Goal: Task Accomplishment & Management: Use online tool/utility

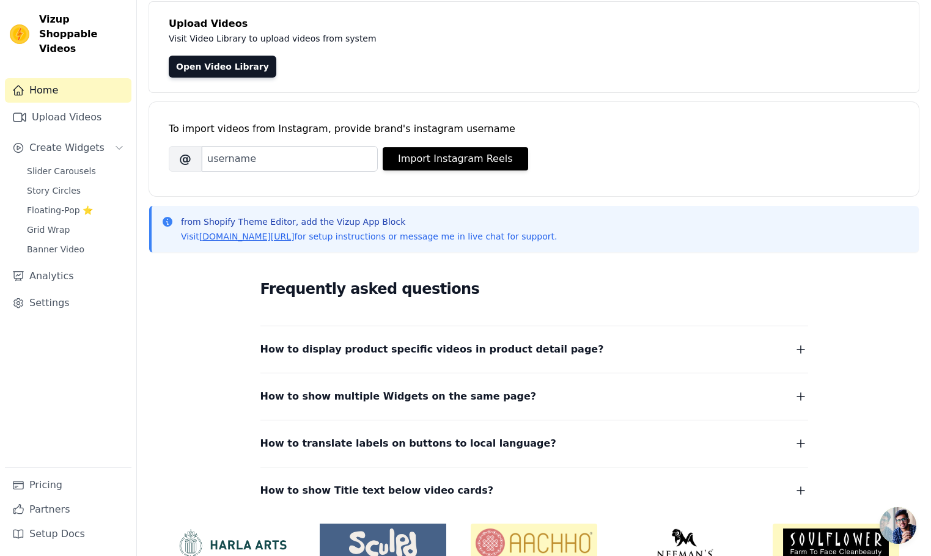
scroll to position [68, 0]
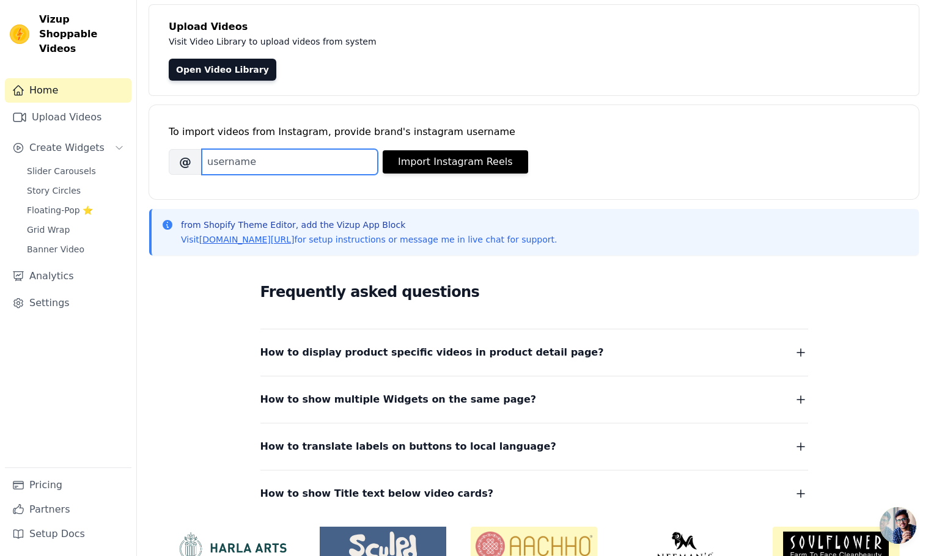
click at [314, 168] on input "Brand's Instagram Username" at bounding box center [290, 162] width 176 height 26
click at [563, 73] on div "Open Video Library" at bounding box center [534, 70] width 731 height 22
click at [621, 131] on div "To import videos from Instagram, provide brand's instagram username" at bounding box center [534, 132] width 731 height 15
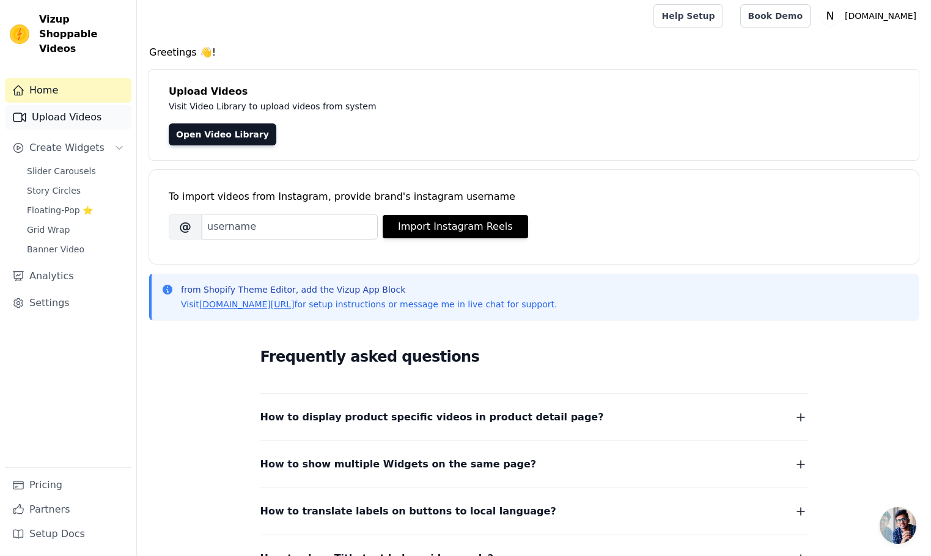
scroll to position [0, 0]
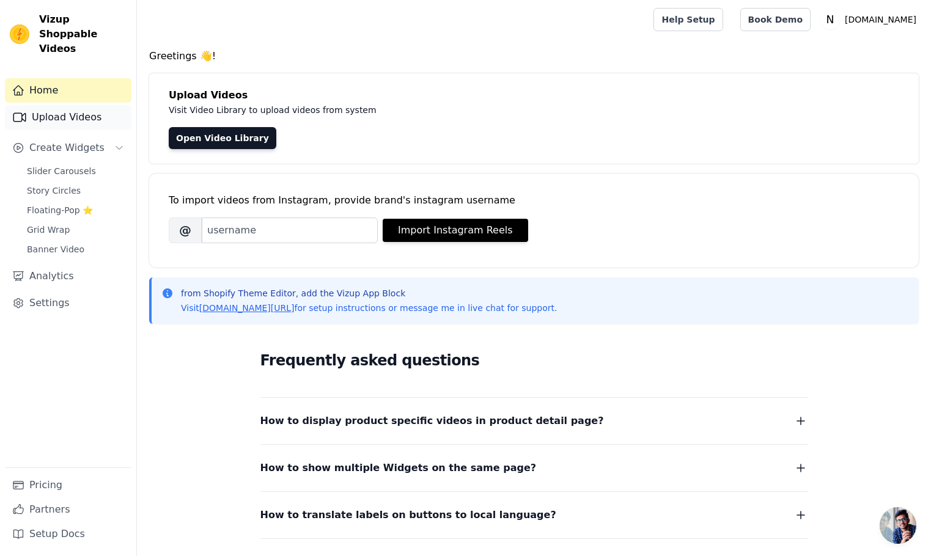
click at [83, 105] on link "Upload Videos" at bounding box center [68, 117] width 127 height 24
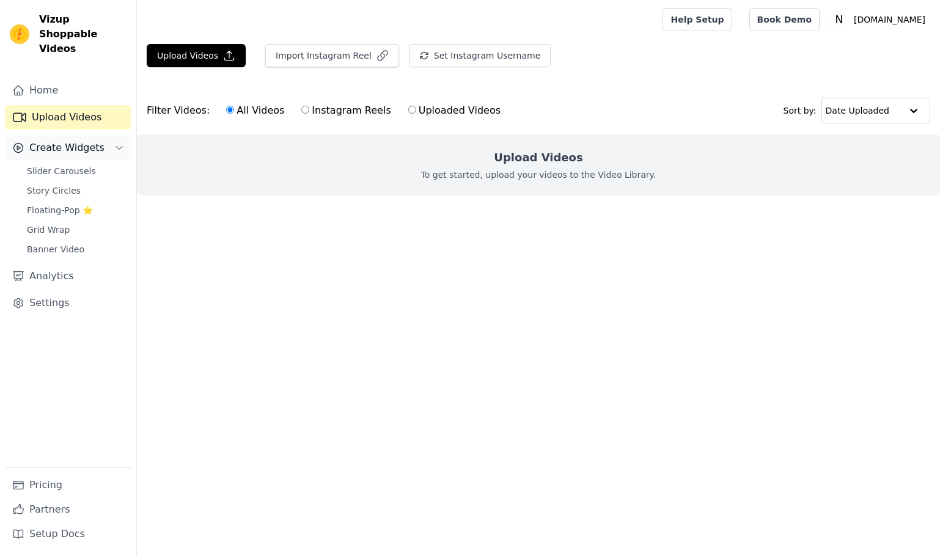
click at [91, 141] on span "Create Widgets" at bounding box center [66, 148] width 75 height 15
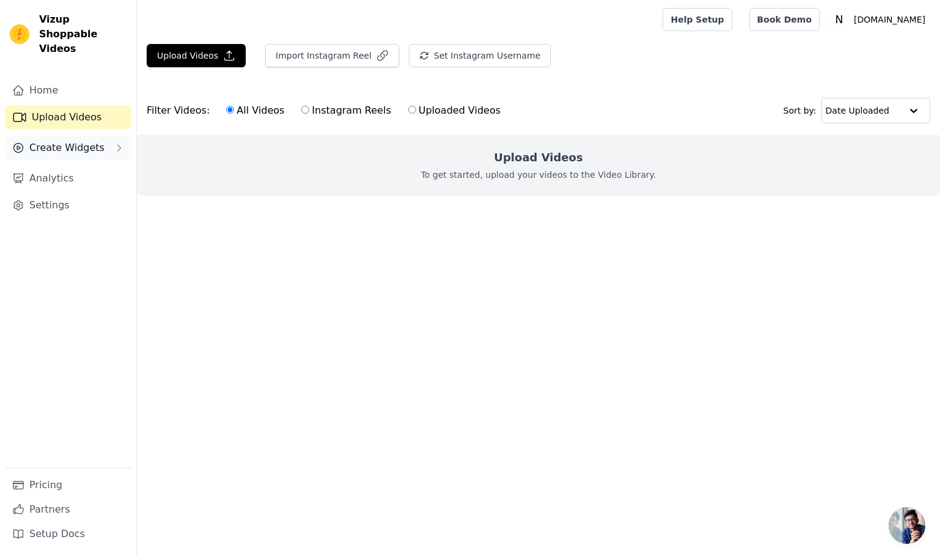
click at [91, 141] on span "Create Widgets" at bounding box center [66, 148] width 75 height 15
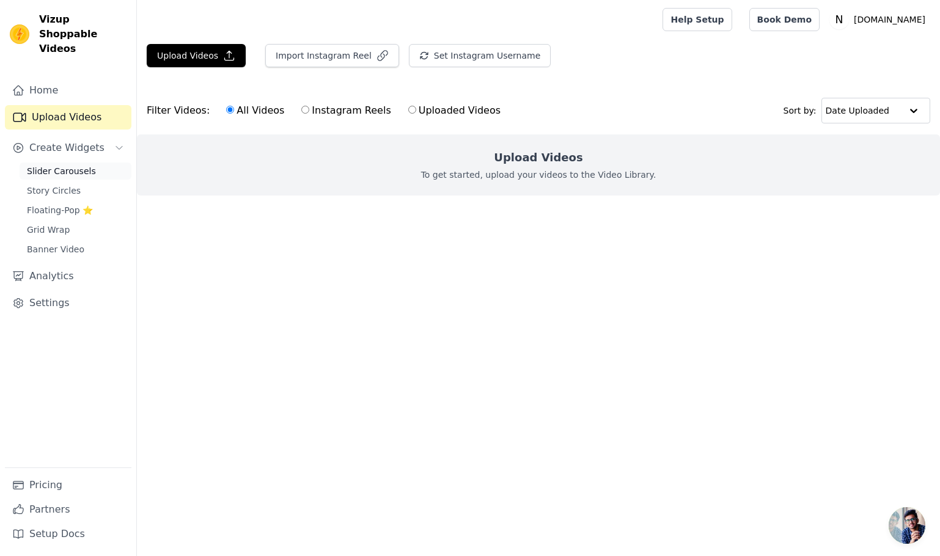
click at [81, 165] on span "Slider Carousels" at bounding box center [61, 171] width 69 height 12
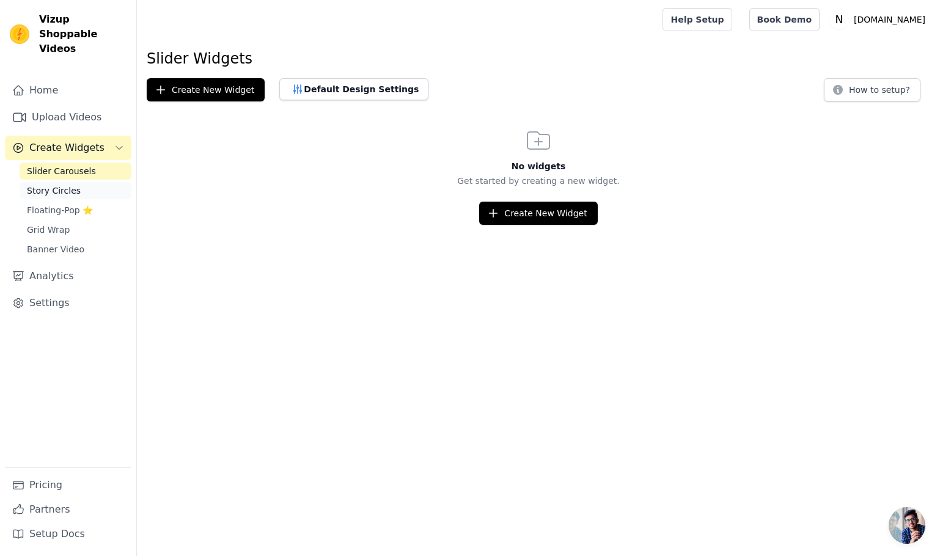
click at [70, 182] on link "Story Circles" at bounding box center [76, 190] width 112 height 17
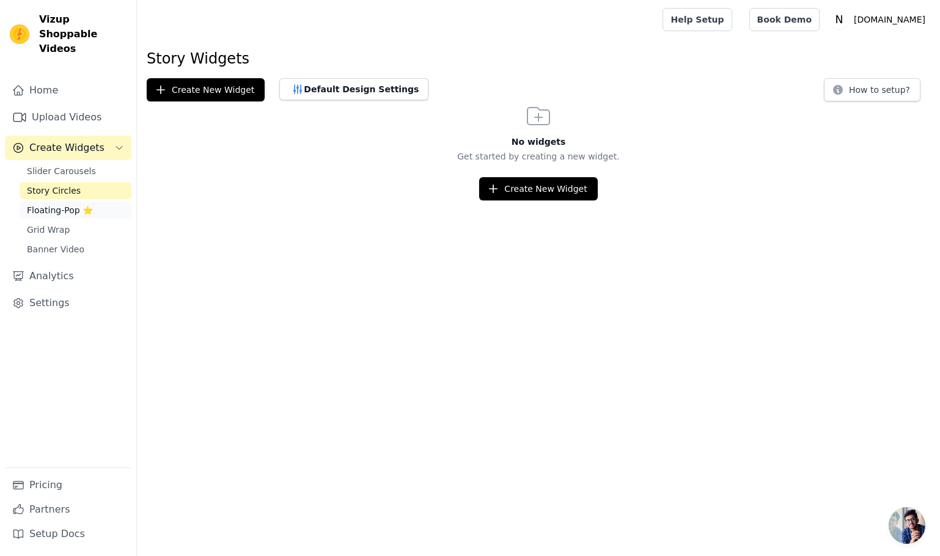
click at [66, 204] on span "Floating-Pop ⭐" at bounding box center [60, 210] width 66 height 12
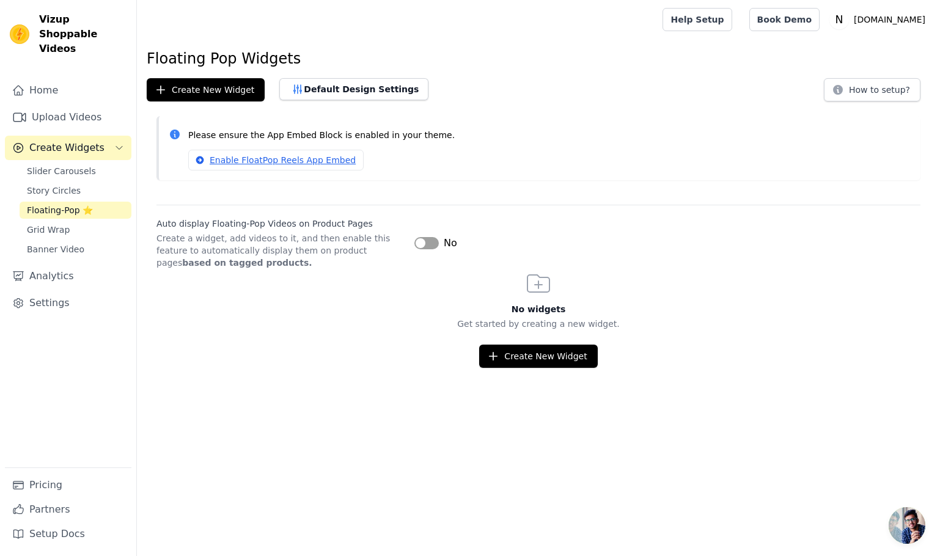
click at [70, 204] on span "Floating-Pop ⭐" at bounding box center [60, 210] width 66 height 12
click at [70, 221] on link "Grid Wrap" at bounding box center [76, 229] width 112 height 17
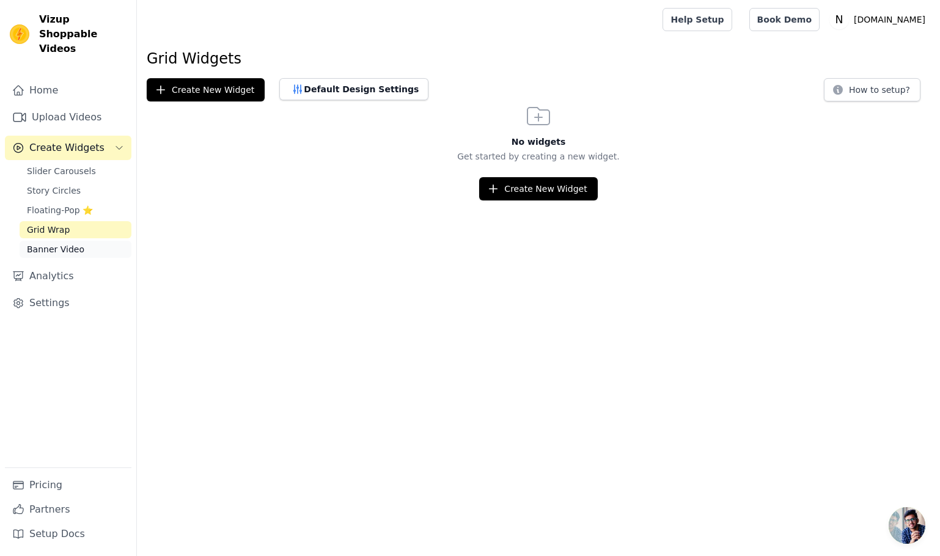
click at [75, 243] on span "Banner Video" at bounding box center [55, 249] width 57 height 12
click at [75, 221] on link "Grid Wrap" at bounding box center [76, 229] width 112 height 17
click at [54, 487] on link "Pricing" at bounding box center [68, 485] width 127 height 24
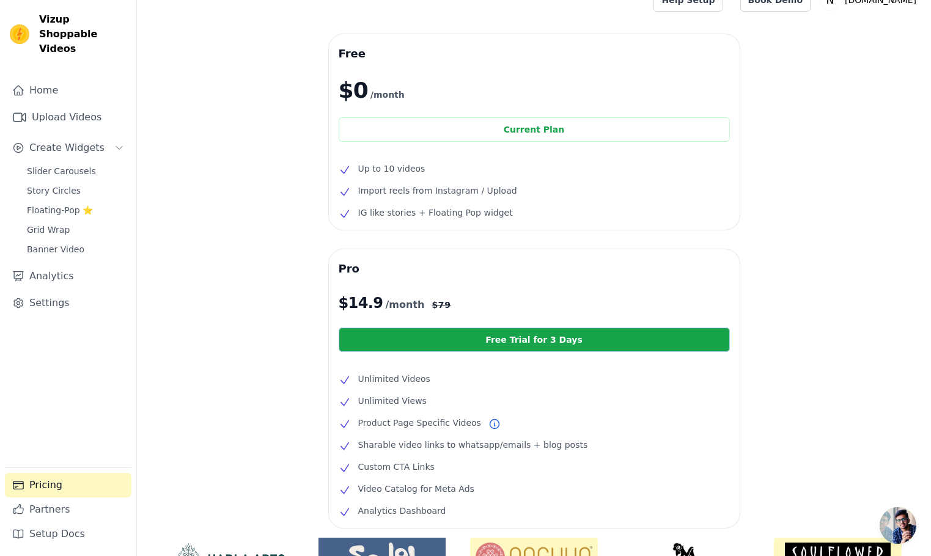
scroll to position [19, 0]
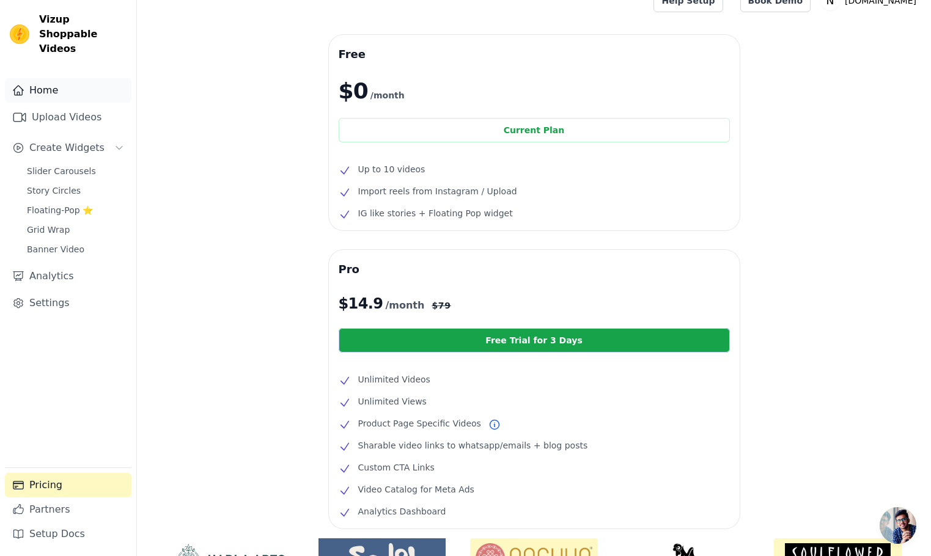
click at [56, 81] on link "Home" at bounding box center [68, 90] width 127 height 24
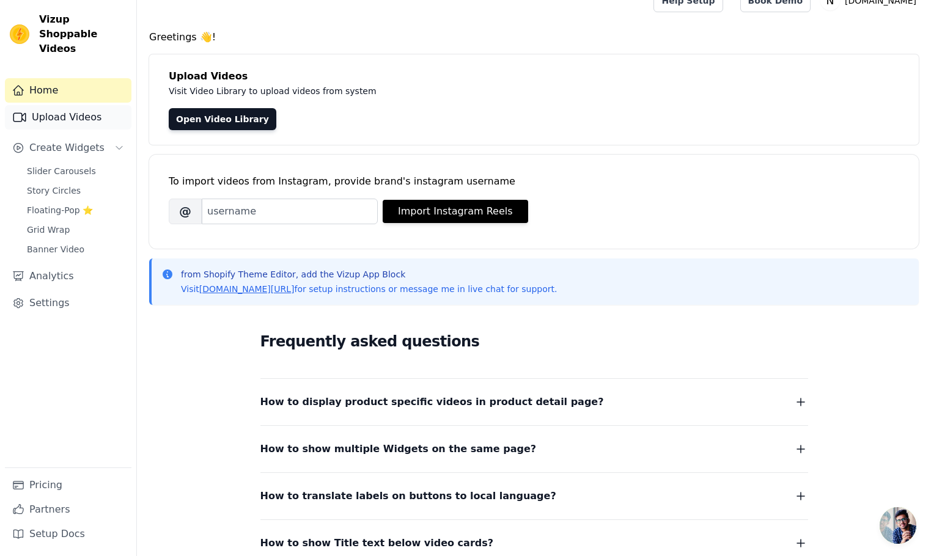
click at [67, 109] on link "Upload Videos" at bounding box center [68, 117] width 127 height 24
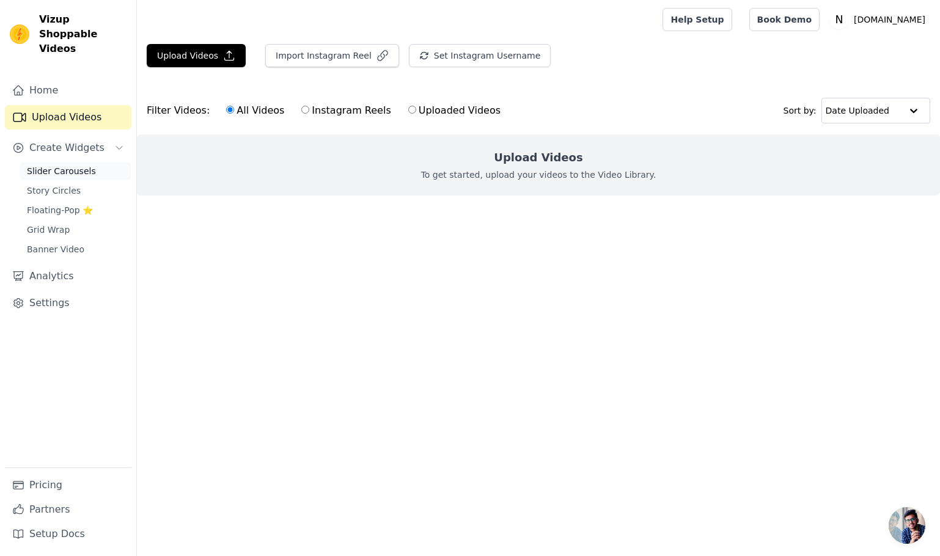
click at [87, 165] on span "Slider Carousels" at bounding box center [61, 171] width 69 height 12
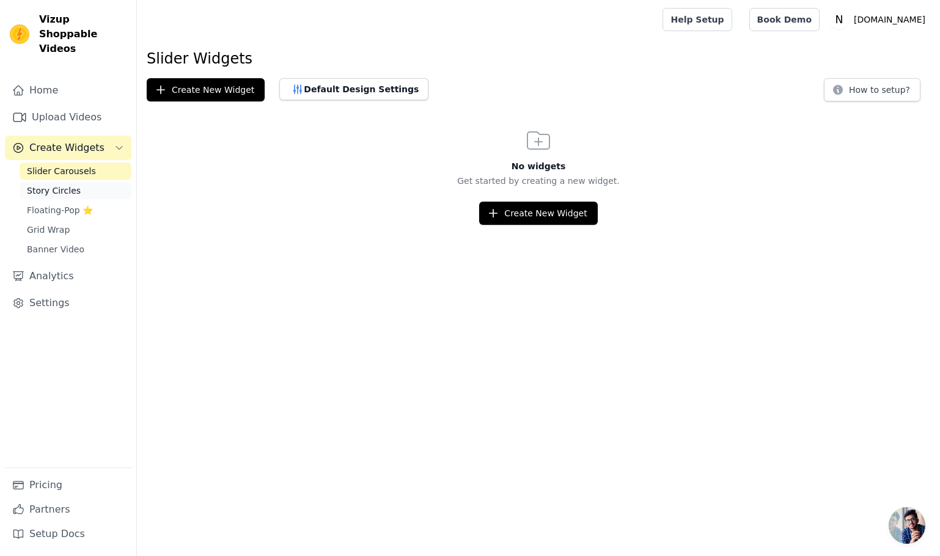
click at [59, 185] on span "Story Circles" at bounding box center [54, 191] width 54 height 12
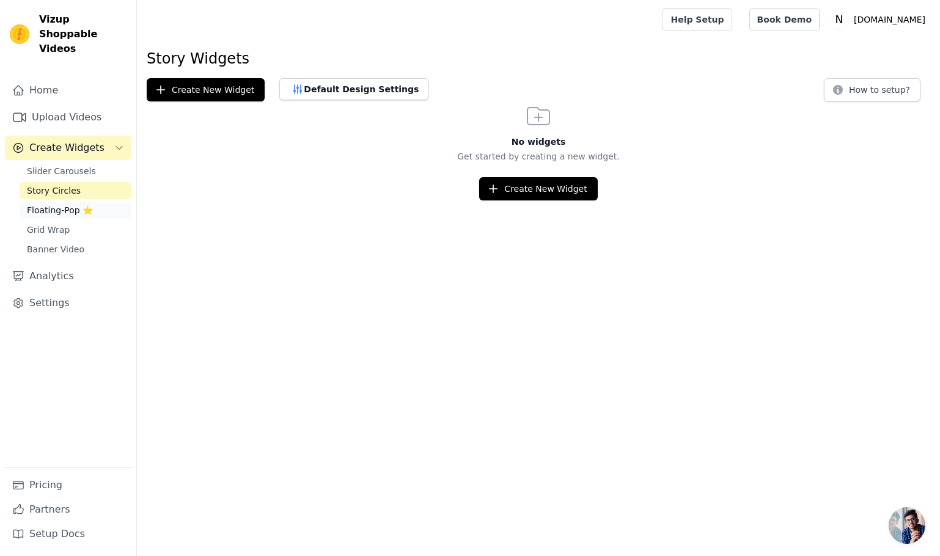
click at [51, 204] on span "Floating-Pop ⭐" at bounding box center [60, 210] width 66 height 12
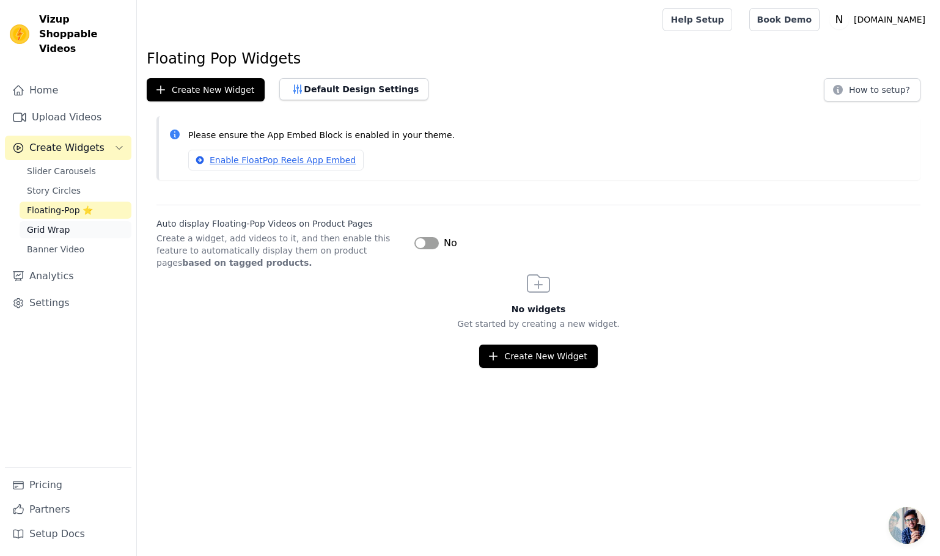
click at [75, 221] on link "Grid Wrap" at bounding box center [76, 229] width 112 height 17
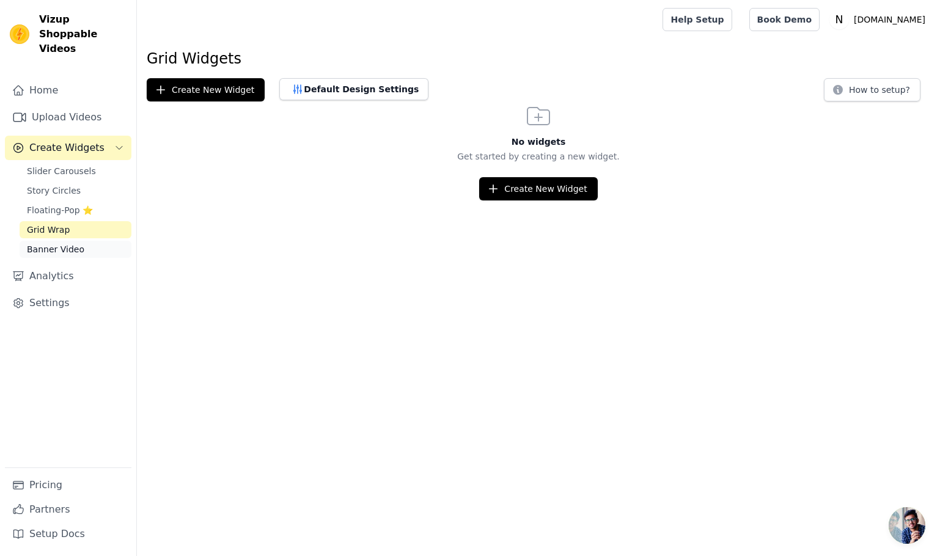
click at [88, 241] on link "Banner Video" at bounding box center [76, 249] width 112 height 17
click at [87, 221] on link "Grid Wrap" at bounding box center [76, 229] width 112 height 17
click at [253, 95] on button "Create New Widget" at bounding box center [206, 89] width 118 height 23
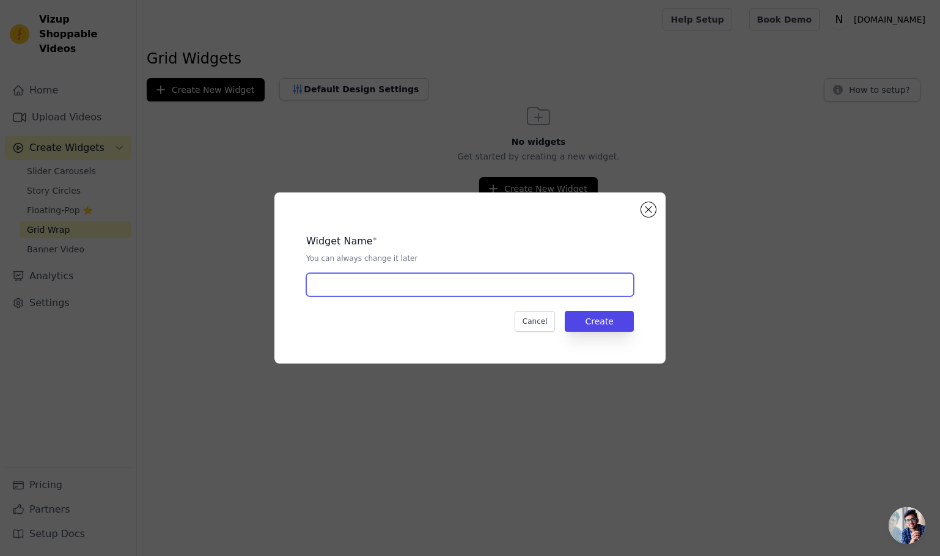
click at [473, 293] on input "text" at bounding box center [470, 284] width 328 height 23
click at [651, 213] on button "Close modal" at bounding box center [648, 209] width 15 height 15
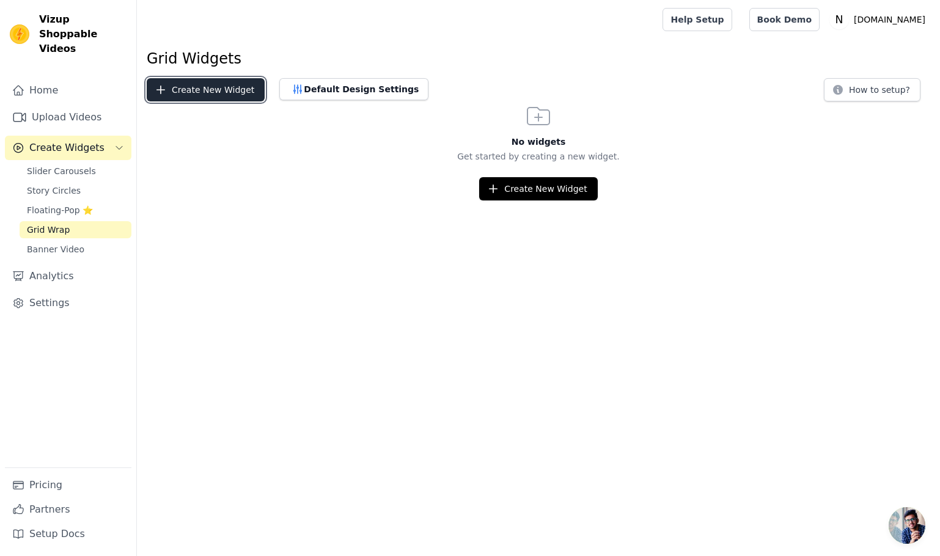
click at [247, 81] on button "Create New Widget" at bounding box center [206, 89] width 118 height 23
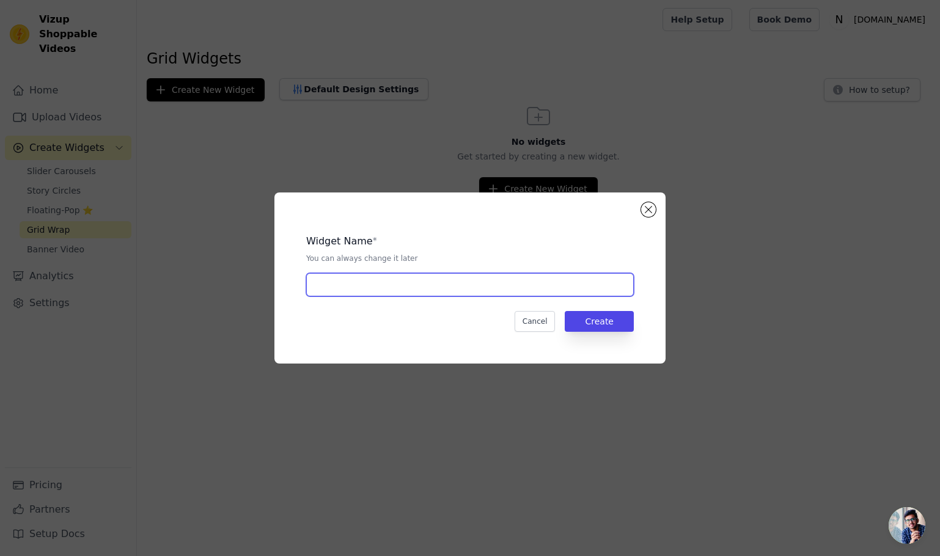
click at [424, 296] on input "text" at bounding box center [470, 284] width 328 height 23
type input "ninkear"
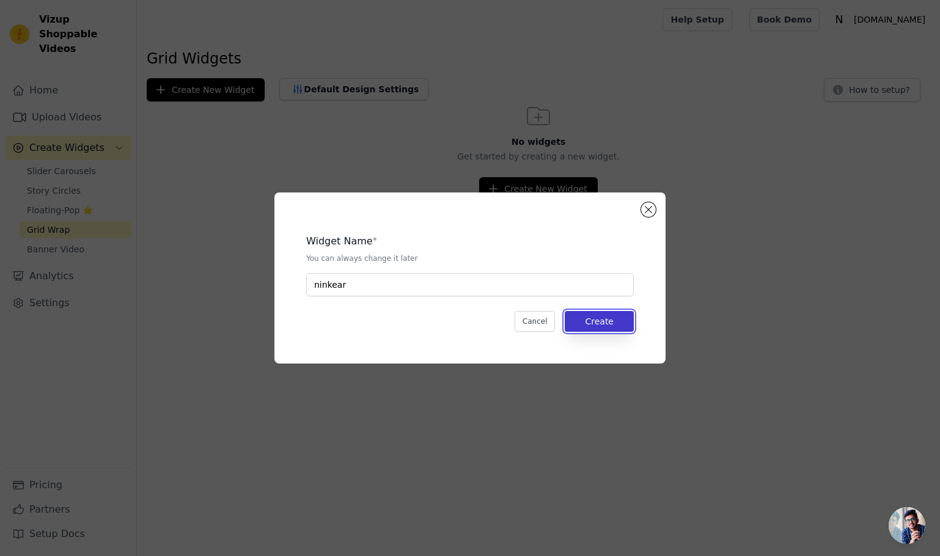
click at [602, 319] on button "Create" at bounding box center [599, 321] width 69 height 21
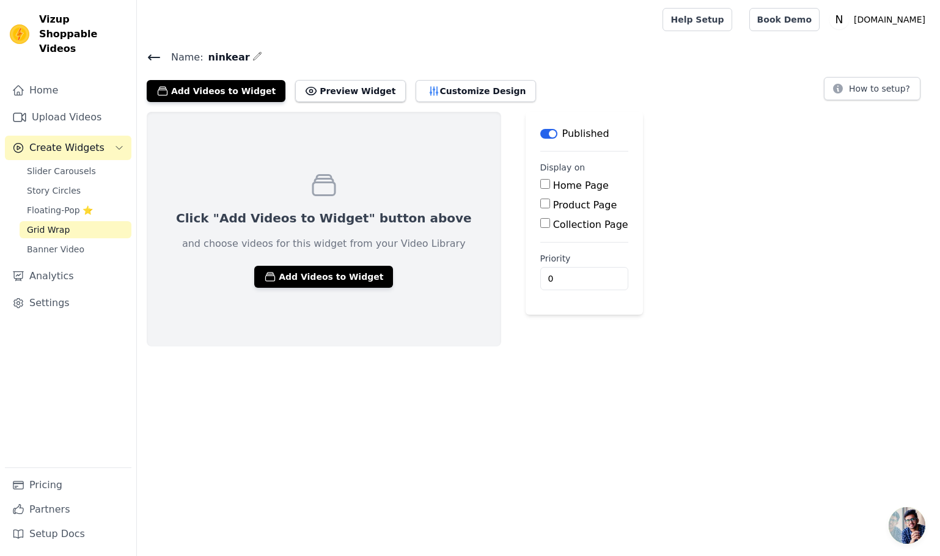
click at [541, 188] on input "Home Page" at bounding box center [546, 184] width 10 height 10
checkbox input "true"
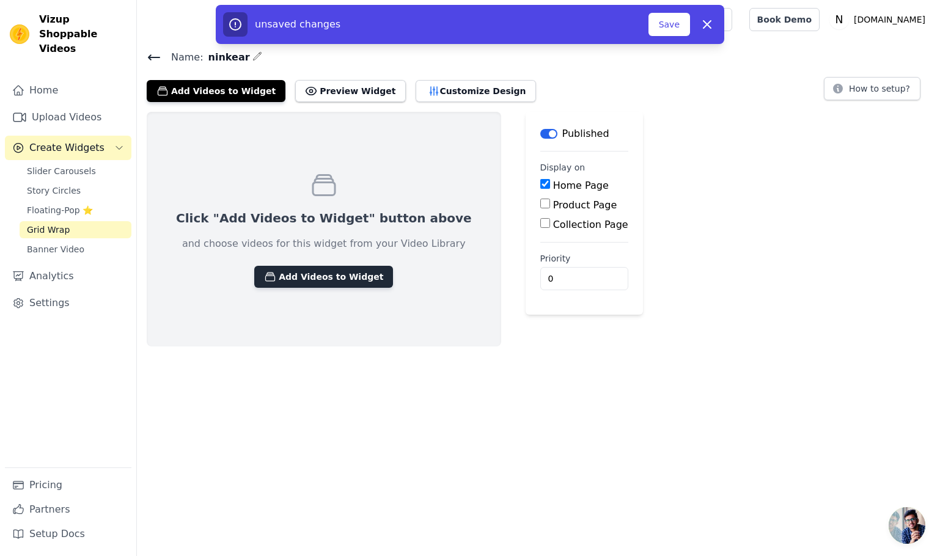
click at [363, 275] on button "Add Videos to Widget" at bounding box center [323, 277] width 139 height 22
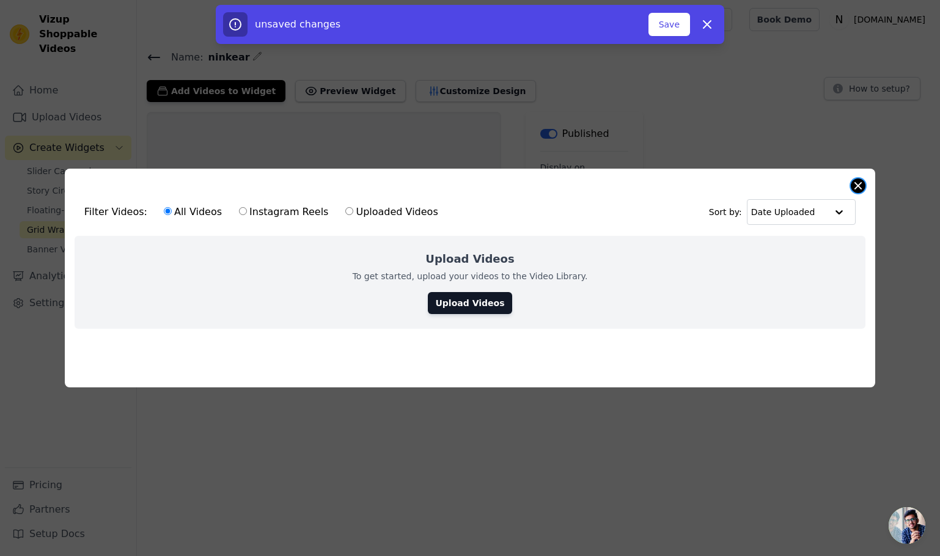
click at [860, 188] on button "Close modal" at bounding box center [858, 186] width 15 height 15
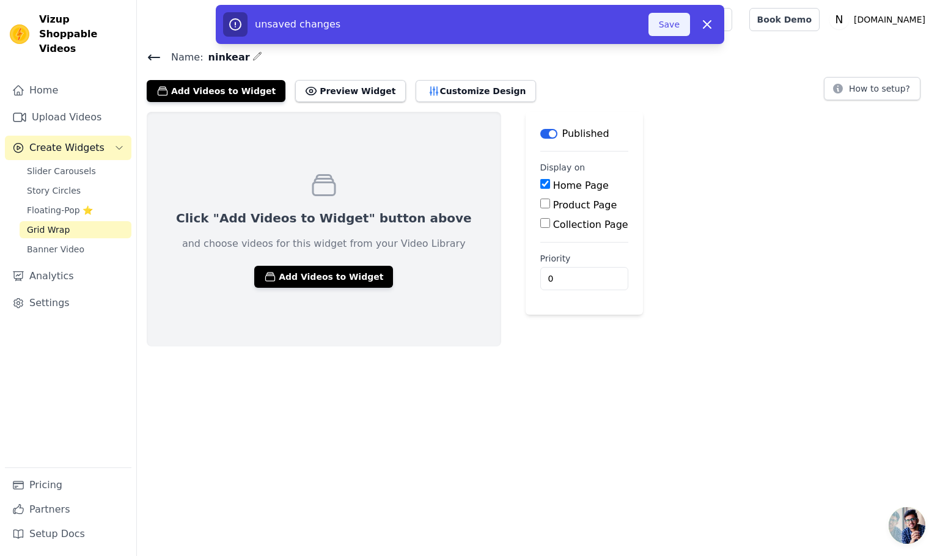
click at [676, 29] on button "Save" at bounding box center [670, 24] width 42 height 23
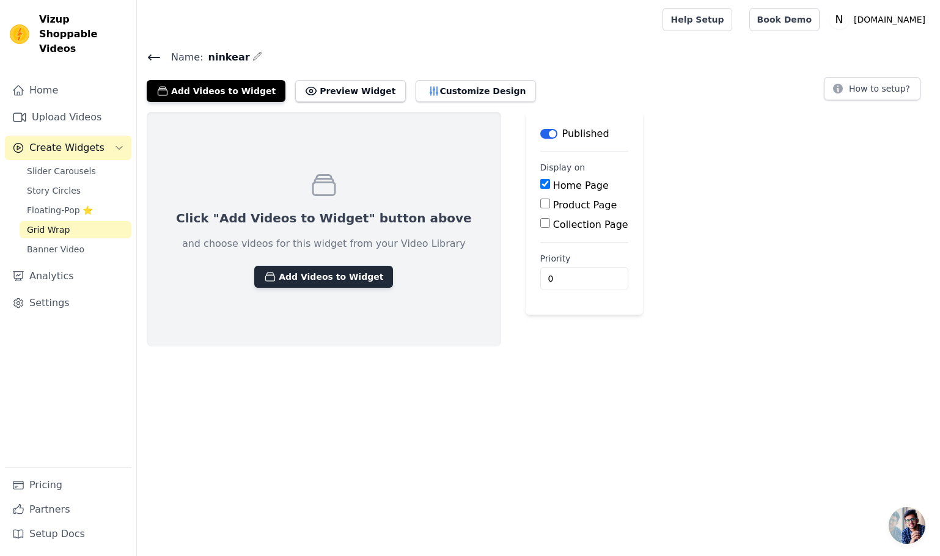
click at [353, 284] on button "Add Videos to Widget" at bounding box center [323, 277] width 139 height 22
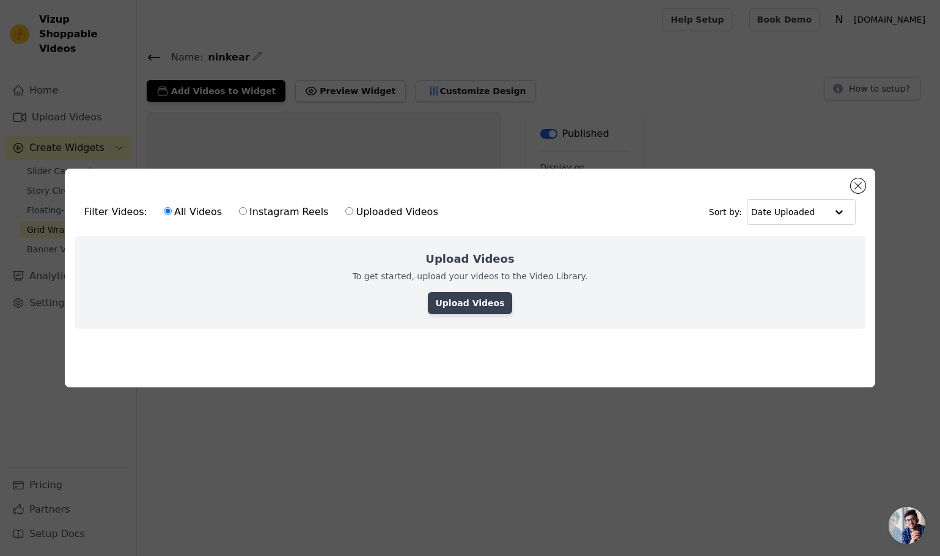
click at [476, 305] on link "Upload Videos" at bounding box center [470, 303] width 84 height 22
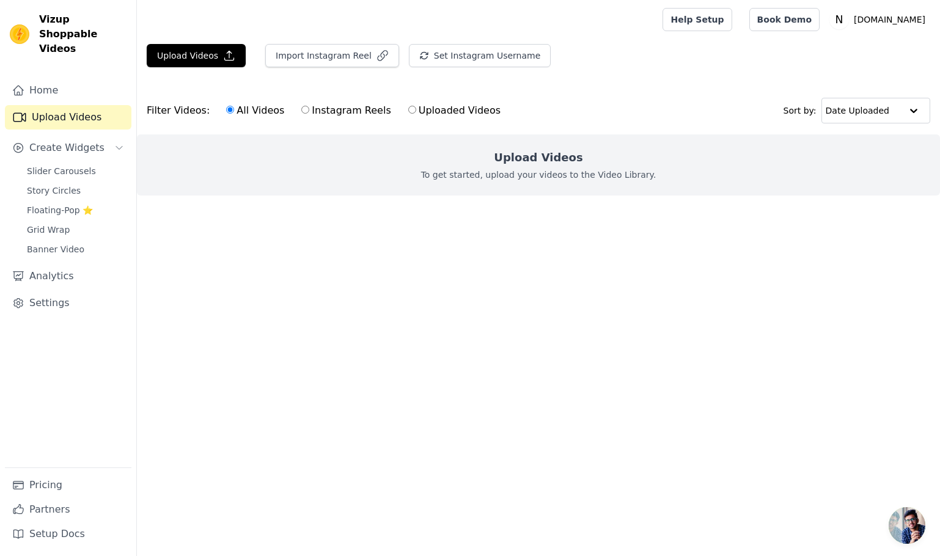
click at [541, 171] on p "To get started, upload your videos to the Video Library." at bounding box center [538, 175] width 235 height 12
click at [226, 58] on icon "button" at bounding box center [229, 56] width 12 height 12
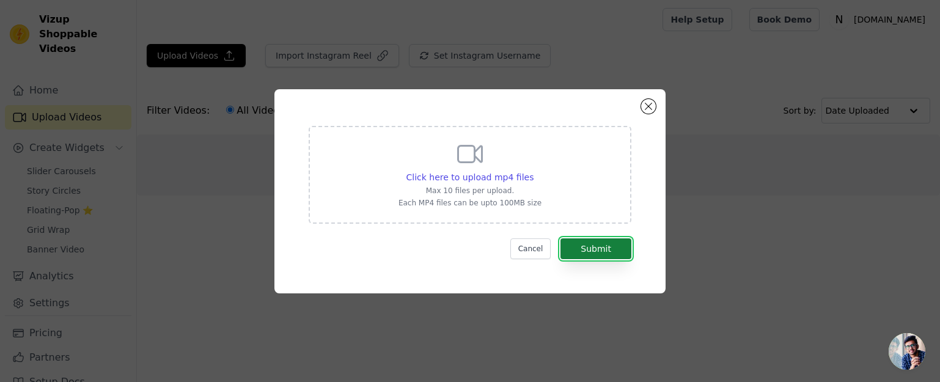
click at [591, 244] on button "Submit" at bounding box center [596, 248] width 71 height 21
click at [482, 189] on p "Max 10 files per upload." at bounding box center [470, 191] width 143 height 10
click at [533, 171] on input "Click here to upload mp4 files Max 10 files per upload. Each MP4 files can be u…" at bounding box center [533, 171] width 1 height 1
type input "C:\fakepath\S14 比你想象的更轻（英语）.mp4"
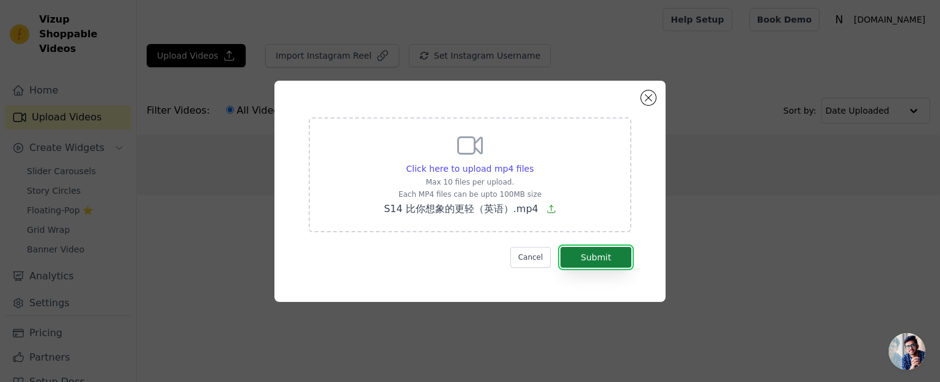
click at [603, 253] on button "Submit" at bounding box center [596, 257] width 71 height 21
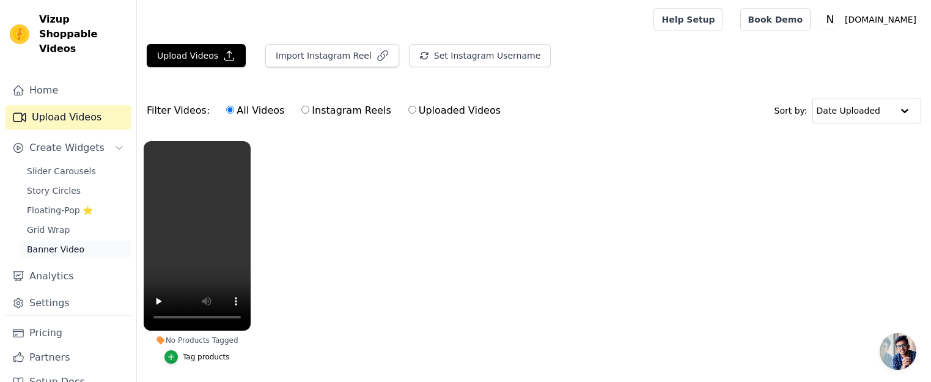
click at [76, 247] on span "Banner Video" at bounding box center [55, 249] width 57 height 12
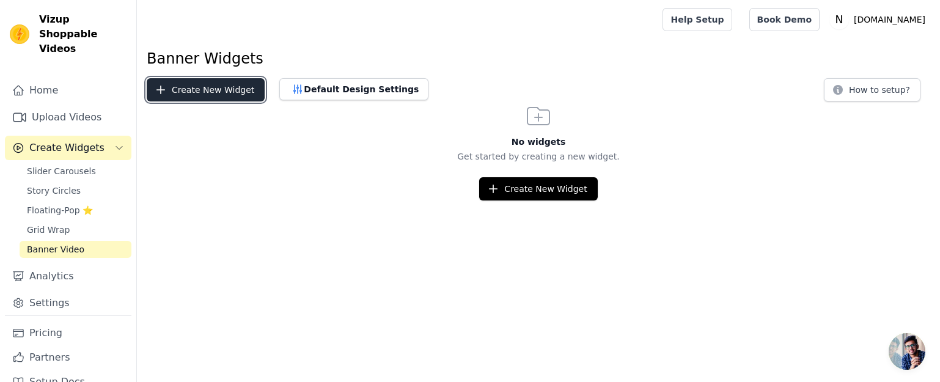
click at [218, 86] on button "Create New Widget" at bounding box center [206, 89] width 118 height 23
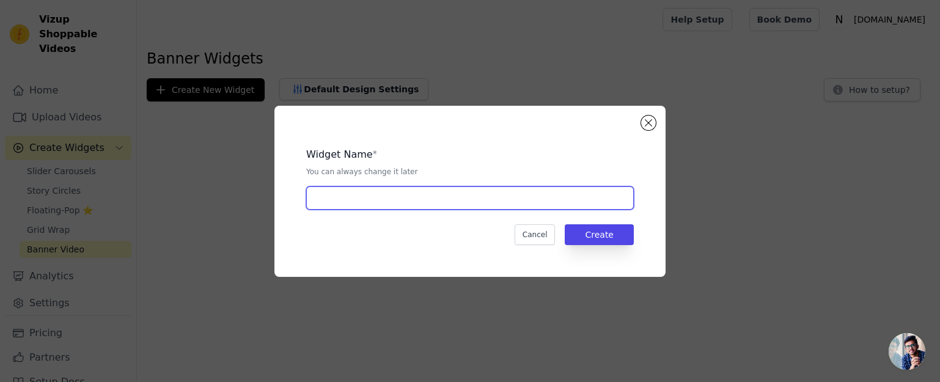
click at [414, 203] on input "text" at bounding box center [470, 198] width 328 height 23
type input "ninkear"
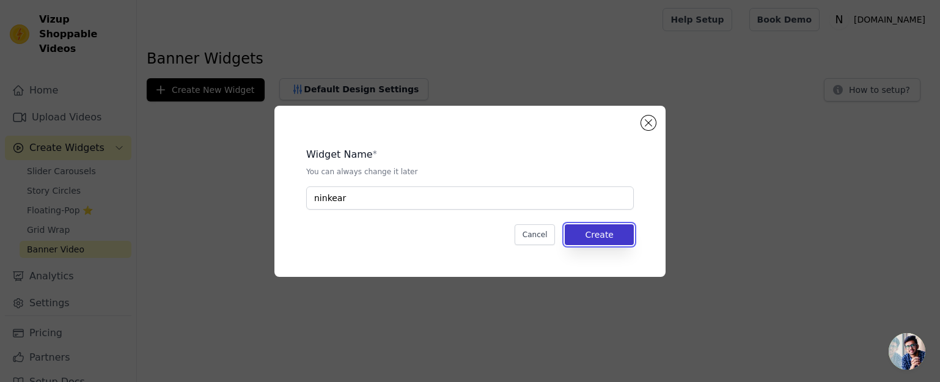
click at [601, 233] on button "Create" at bounding box center [599, 234] width 69 height 21
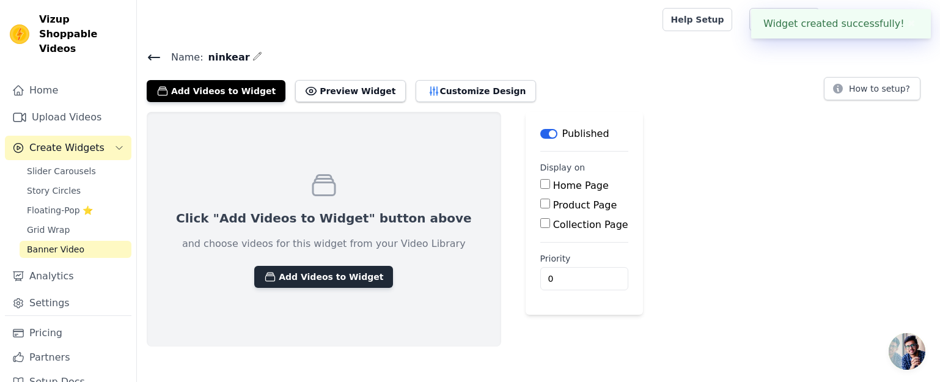
click at [338, 278] on button "Add Videos to Widget" at bounding box center [323, 277] width 139 height 22
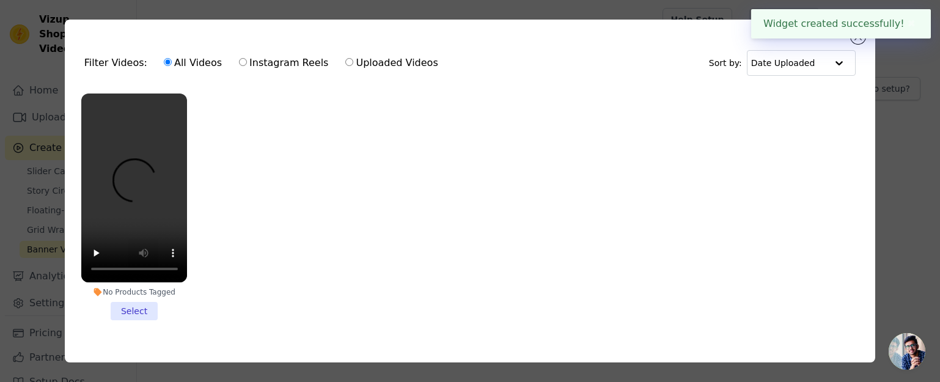
click at [129, 308] on li "No Products Tagged Select" at bounding box center [134, 207] width 106 height 227
click at [0, 0] on input "No Products Tagged Select" at bounding box center [0, 0] width 0 height 0
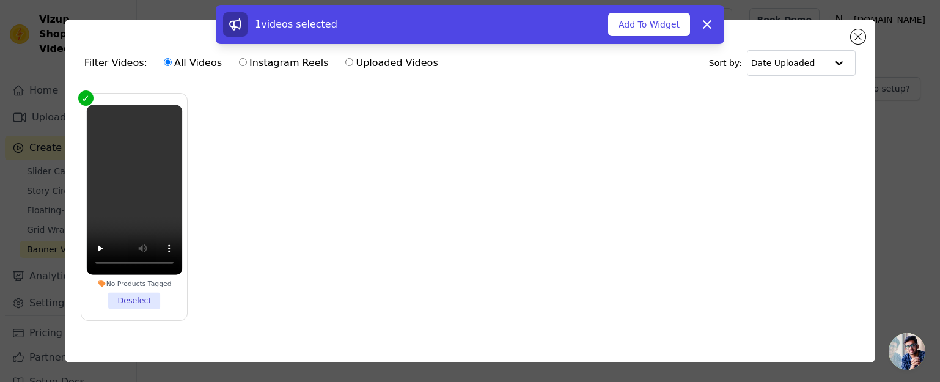
click at [855, 32] on div "1 videos selected Add To Widget Dismiss" at bounding box center [470, 27] width 940 height 44
click at [860, 35] on div "1 videos selected Add To Widget Dismiss" at bounding box center [470, 27] width 940 height 44
click at [707, 24] on icon at bounding box center [707, 24] width 7 height 7
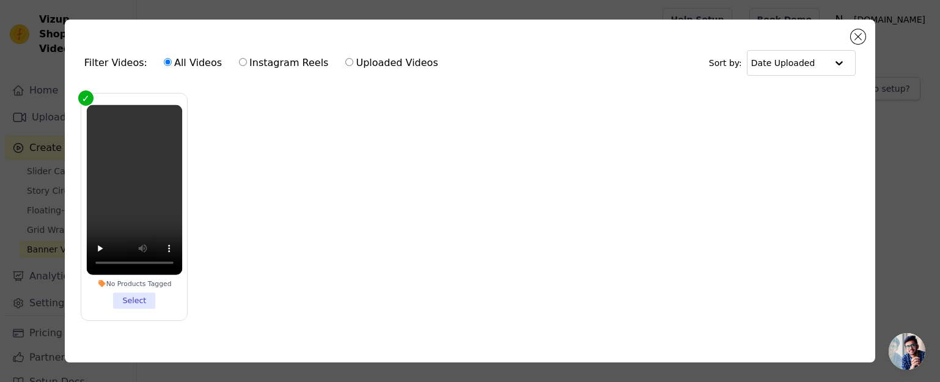
click at [131, 309] on li "No Products Tagged Select" at bounding box center [133, 207] width 95 height 204
click at [0, 0] on input "No Products Tagged Select" at bounding box center [0, 0] width 0 height 0
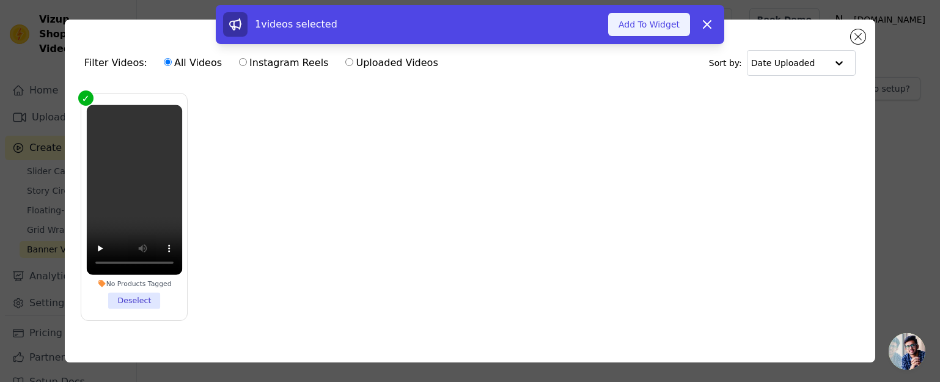
click at [635, 28] on button "Add To Widget" at bounding box center [649, 24] width 82 height 23
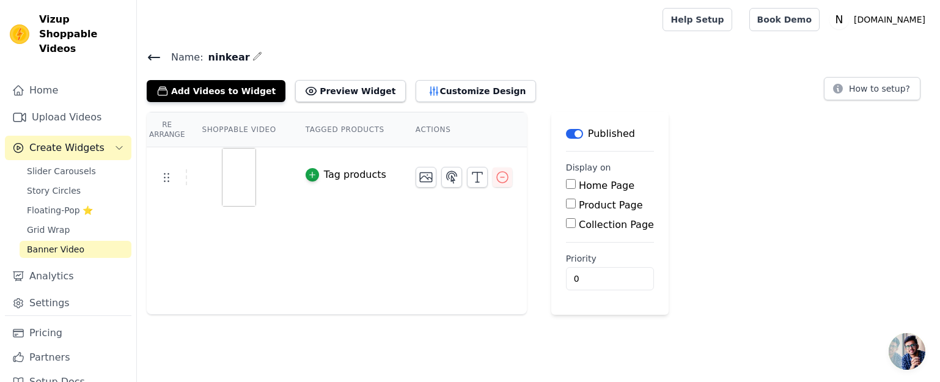
click at [229, 175] on img at bounding box center [239, 177] width 34 height 59
click at [168, 182] on icon at bounding box center [166, 177] width 15 height 15
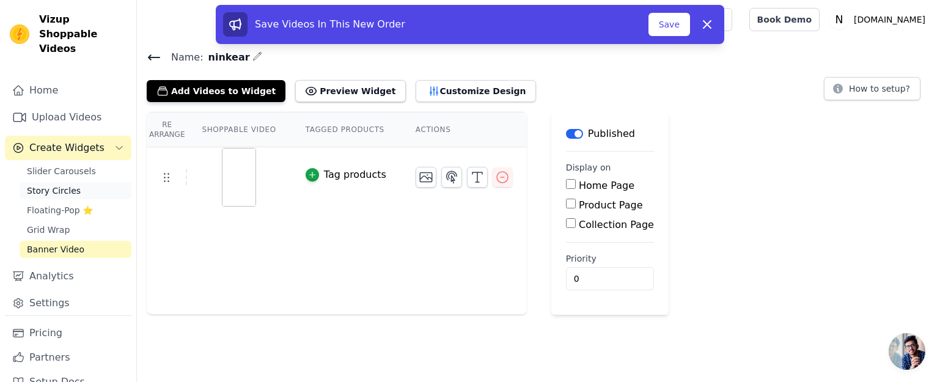
click at [51, 191] on span "Story Circles" at bounding box center [54, 191] width 54 height 12
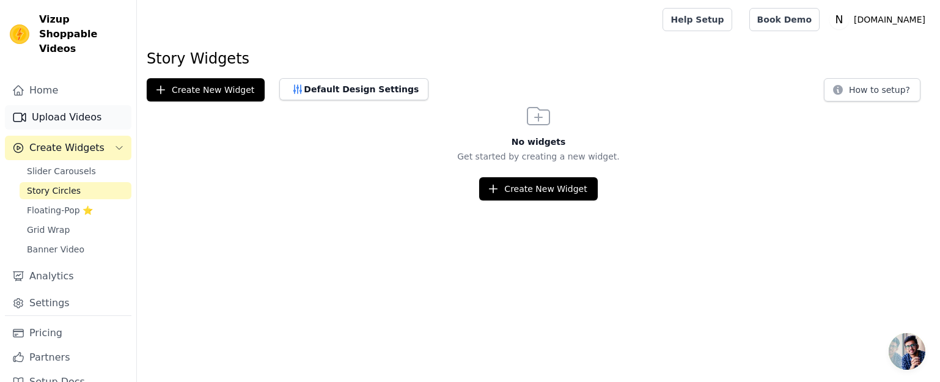
click at [62, 122] on link "Upload Videos" at bounding box center [68, 117] width 127 height 24
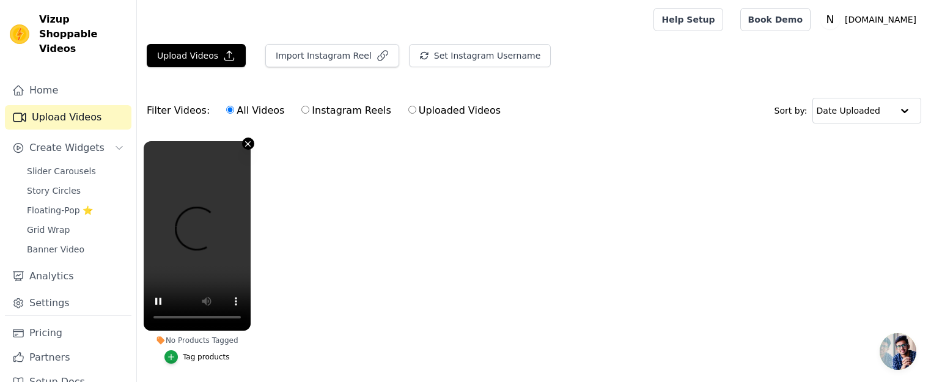
click at [248, 142] on icon "button" at bounding box center [247, 143] width 9 height 9
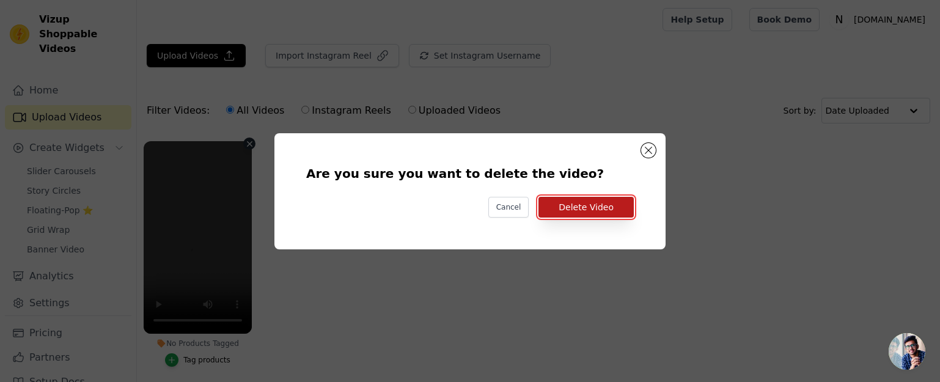
click at [586, 210] on button "Delete Video" at bounding box center [586, 207] width 95 height 21
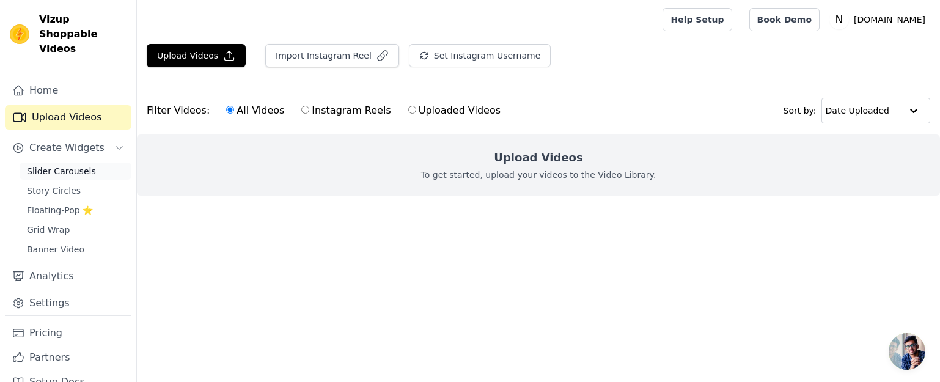
click at [35, 178] on link "Slider Carousels" at bounding box center [76, 171] width 112 height 17
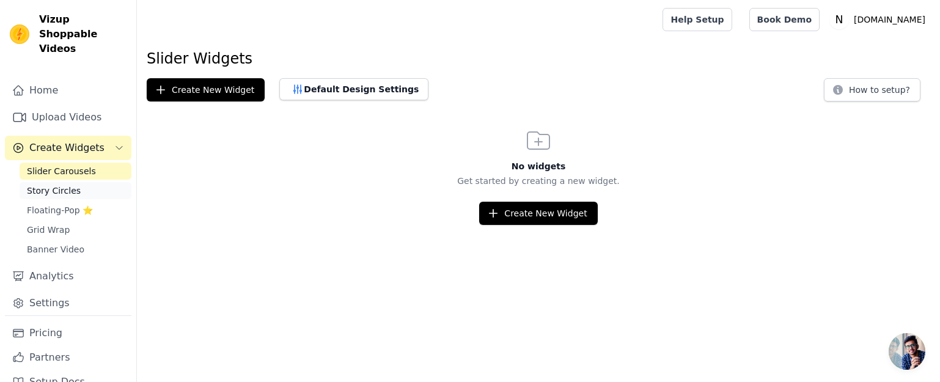
click at [43, 183] on link "Story Circles" at bounding box center [76, 190] width 112 height 17
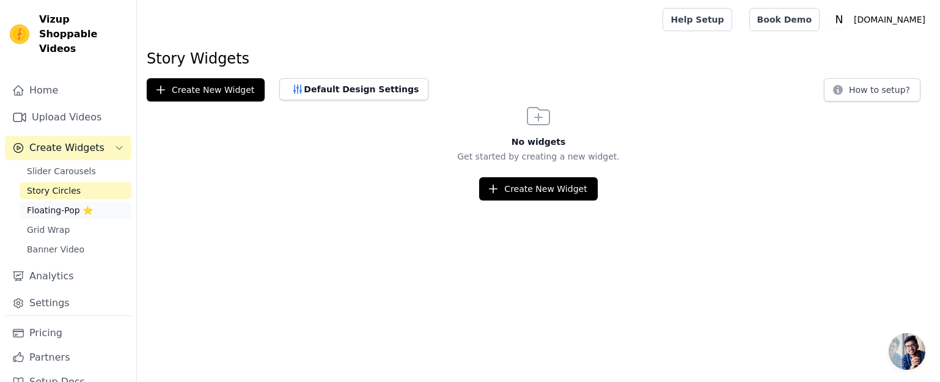
click at [42, 212] on span "Floating-Pop ⭐" at bounding box center [60, 210] width 66 height 12
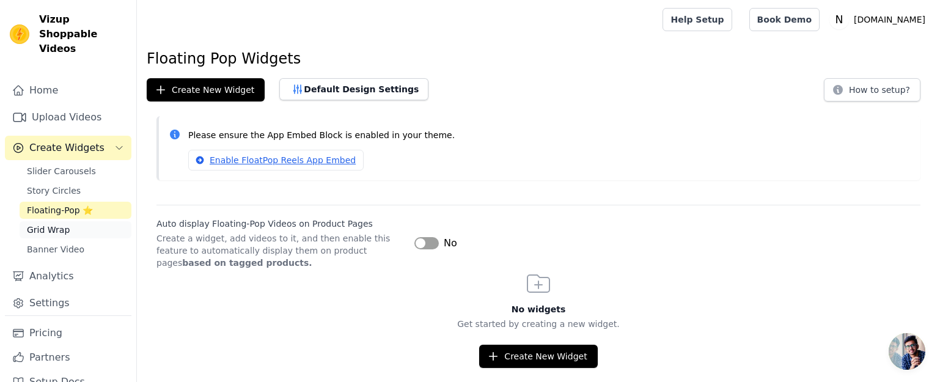
click at [48, 231] on span "Grid Wrap" at bounding box center [48, 230] width 43 height 12
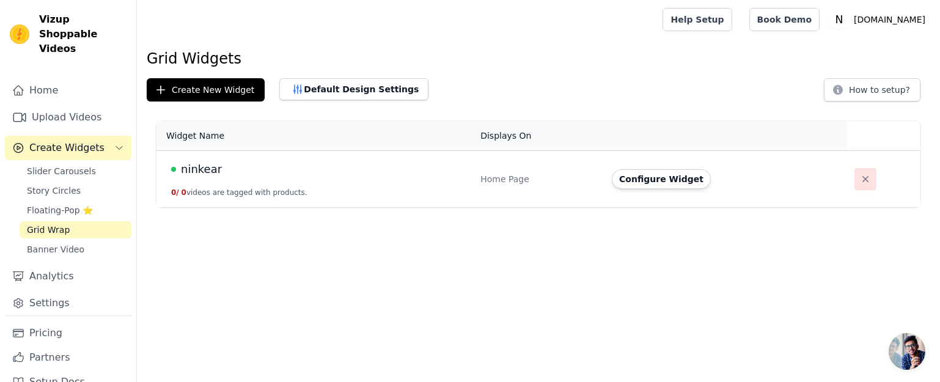
click at [867, 178] on icon "button" at bounding box center [866, 179] width 12 height 12
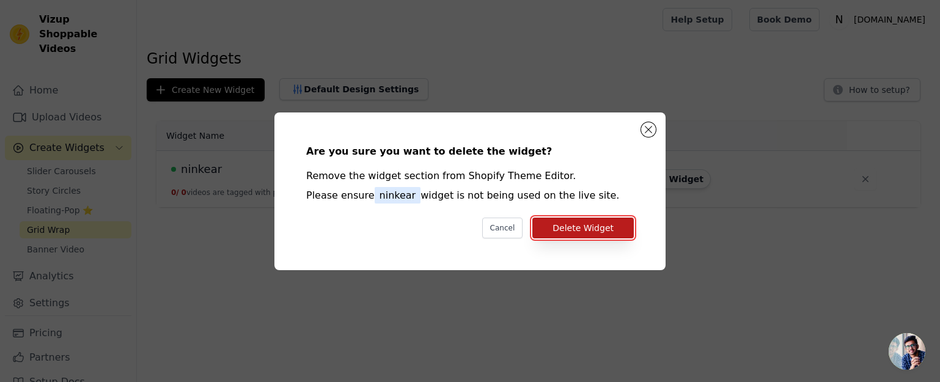
click at [569, 229] on button "Delete Widget" at bounding box center [584, 228] width 102 height 21
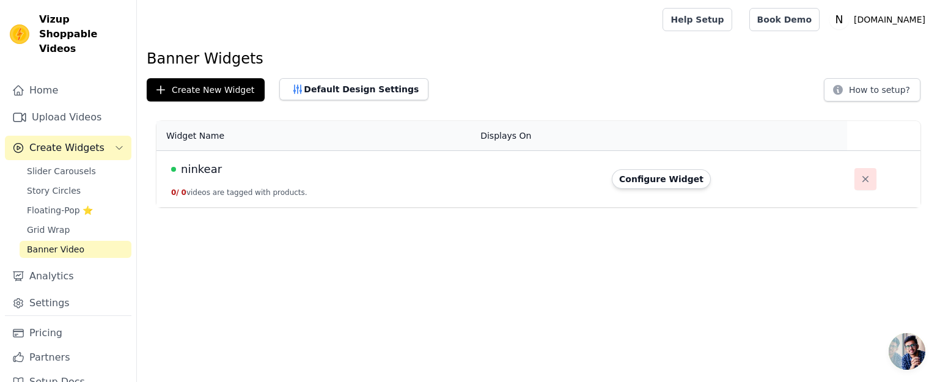
click at [860, 180] on icon "button" at bounding box center [866, 179] width 12 height 12
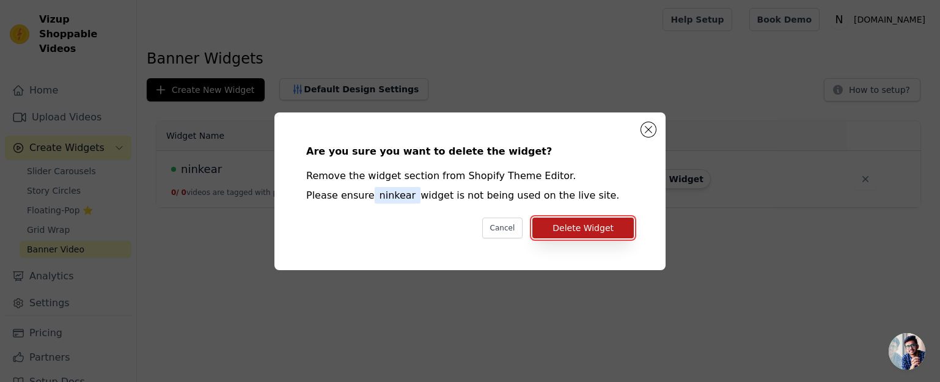
click at [574, 230] on button "Delete Widget" at bounding box center [584, 228] width 102 height 21
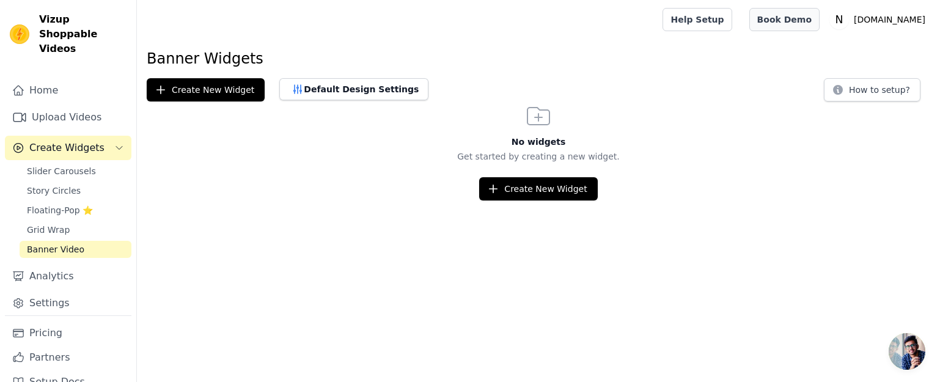
click at [805, 21] on link "Book Demo" at bounding box center [785, 19] width 70 height 23
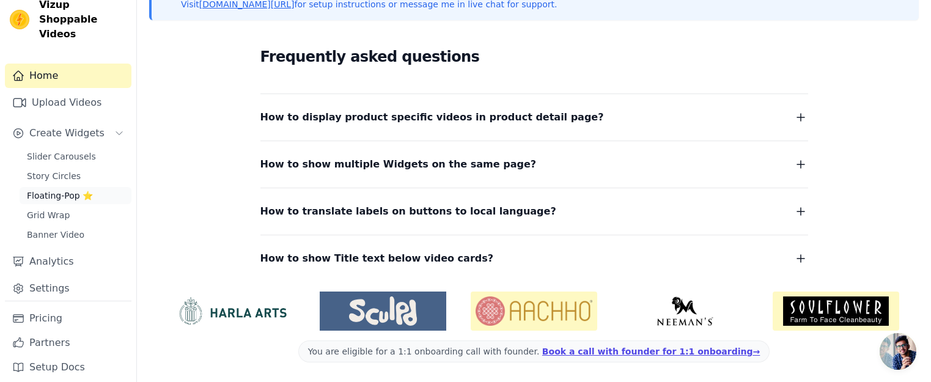
scroll to position [22, 0]
